Goal: Book appointment/travel/reservation

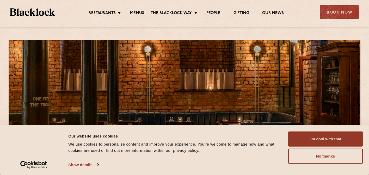
click at [321, 141] on button "I'm cool with that" at bounding box center [325, 138] width 74 height 15
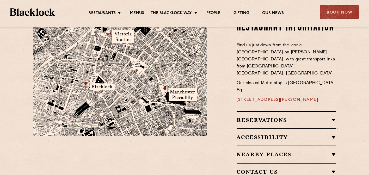
scroll to position [313, 0]
click at [254, 117] on h2 "Reservations" at bounding box center [286, 120] width 100 height 6
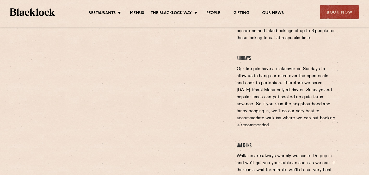
scroll to position [430, 0]
click at [337, 15] on div "Book Now" at bounding box center [339, 12] width 39 height 14
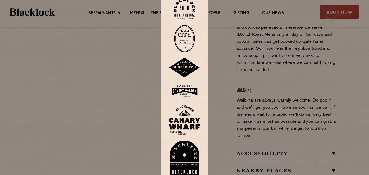
scroll to position [487, 0]
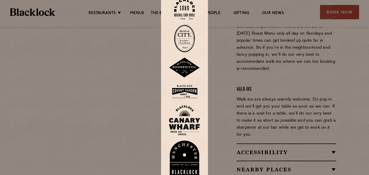
click at [183, 144] on img at bounding box center [184, 159] width 31 height 36
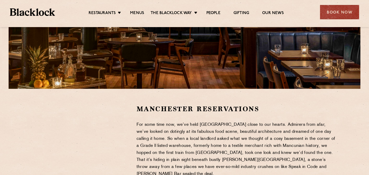
scroll to position [139, 0]
